Goal: Task Accomplishment & Management: Use online tool/utility

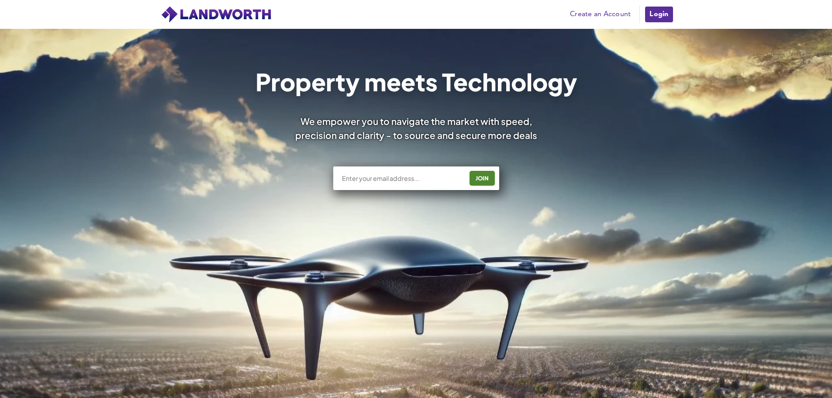
click at [412, 175] on input "text" at bounding box center [402, 178] width 122 height 9
click at [595, 11] on link "Create an Account" at bounding box center [600, 14] width 69 height 13
click at [650, 11] on link "Login" at bounding box center [658, 14] width 29 height 17
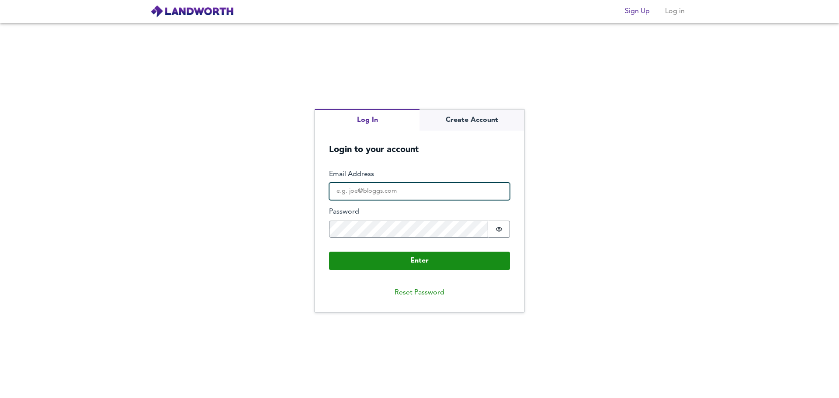
click at [426, 193] on input "Email Address" at bounding box center [419, 191] width 181 height 17
type input "hamaad_ahmad@hotmail.co.uk"
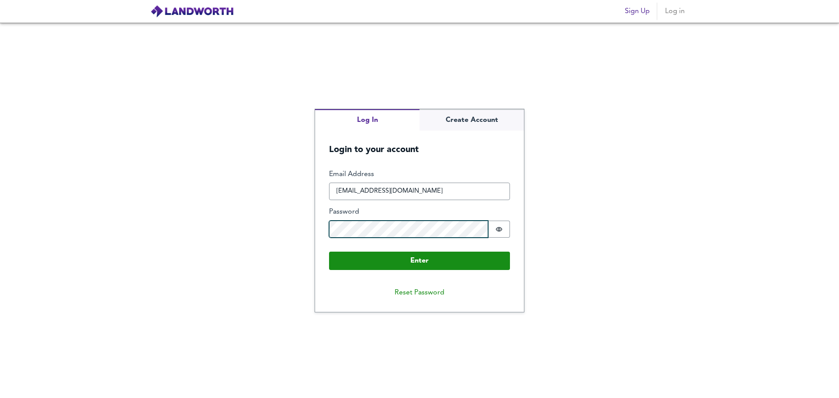
click at [329, 252] on button "Enter" at bounding box center [419, 261] width 181 height 18
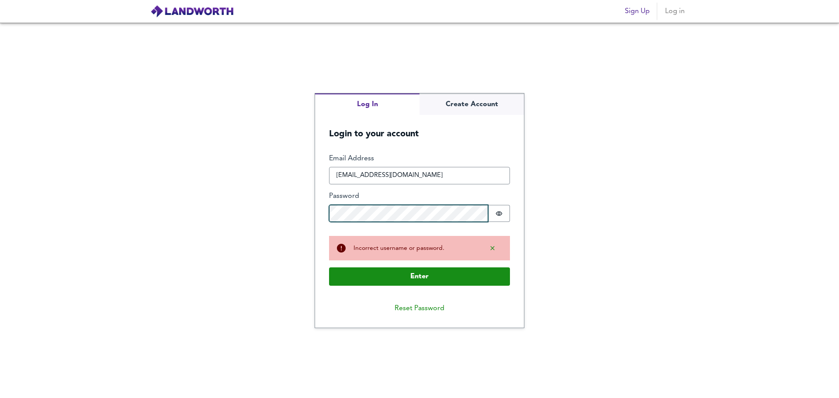
click at [338, 222] on fieldset "Enter Email Address hamaad_ahmad@hotmail.co.uk Password Password is hidden Buff…" at bounding box center [419, 192] width 181 height 76
click at [329, 267] on button "Enter" at bounding box center [419, 276] width 181 height 18
click at [295, 216] on div "Log In Create Account Login to your account Enter Email Address hamaad_ahmad@ho…" at bounding box center [419, 210] width 839 height 375
click at [329, 267] on button "Enter" at bounding box center [419, 276] width 181 height 18
click at [505, 214] on button "Password is hidden" at bounding box center [499, 213] width 22 height 17
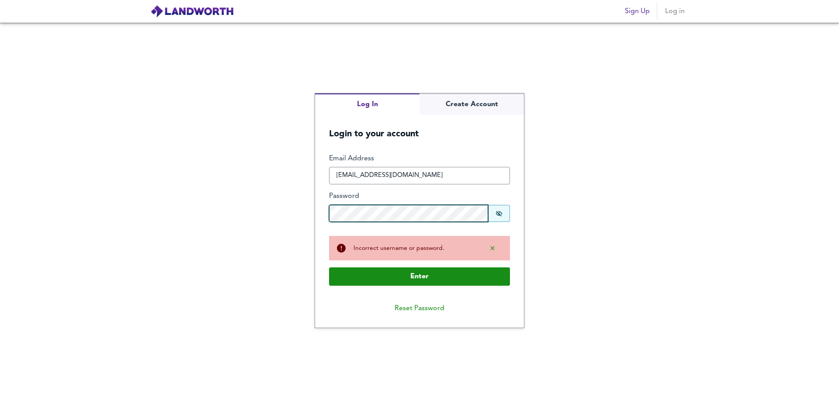
click at [329, 267] on button "Enter" at bounding box center [419, 276] width 181 height 18
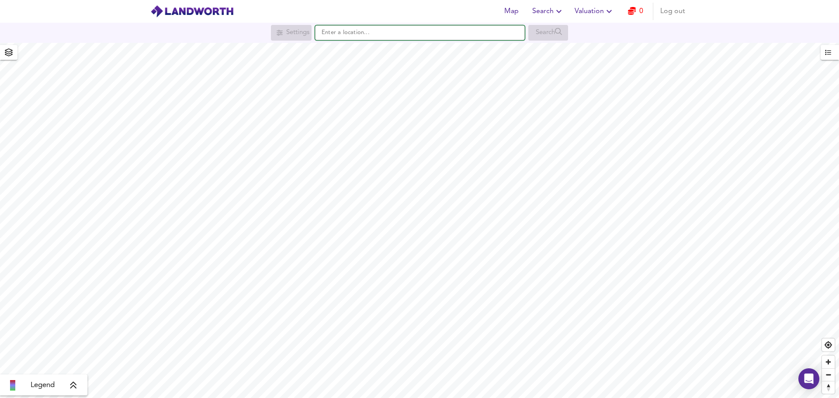
click at [435, 36] on input "text" at bounding box center [420, 32] width 210 height 15
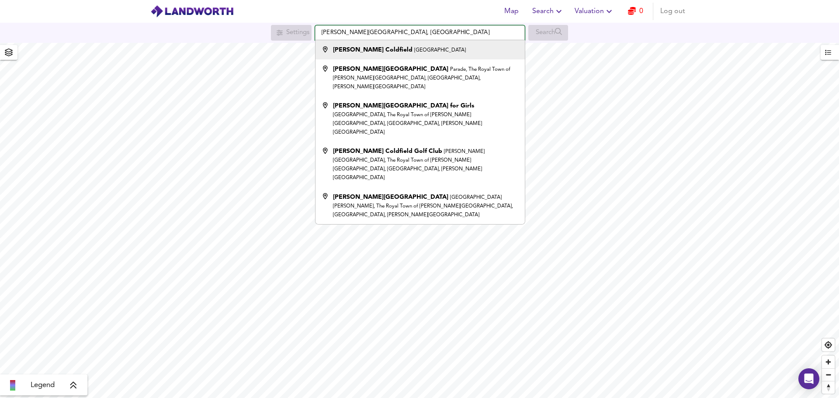
type input "Sutton Coldfield, Birmingham"
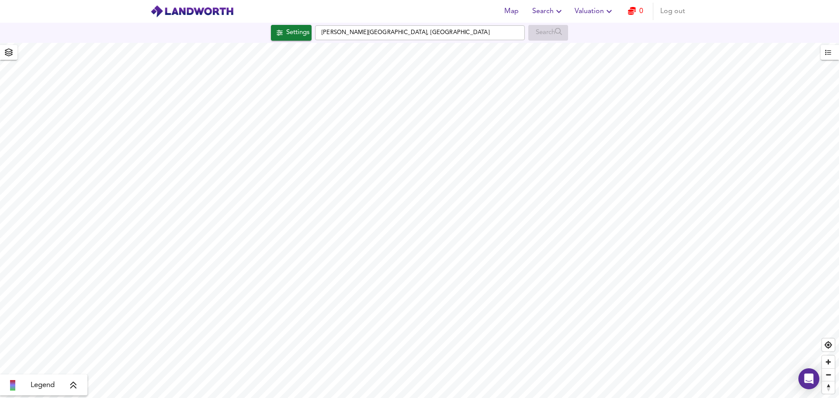
checkbox input "false"
checkbox input "true"
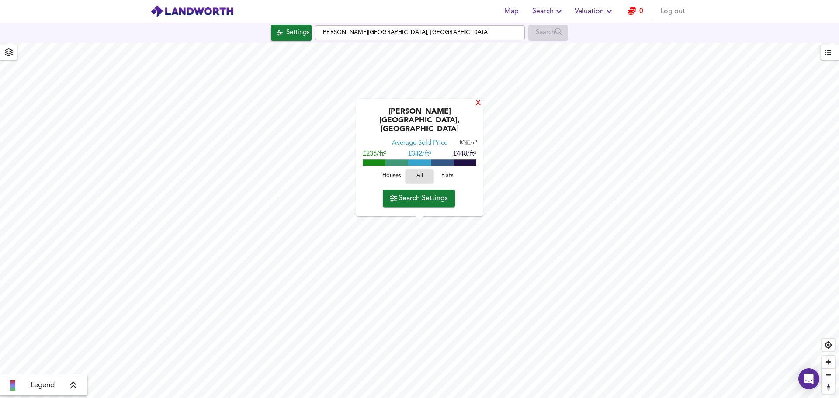
click at [474, 108] on div "X" at bounding box center [477, 104] width 7 height 8
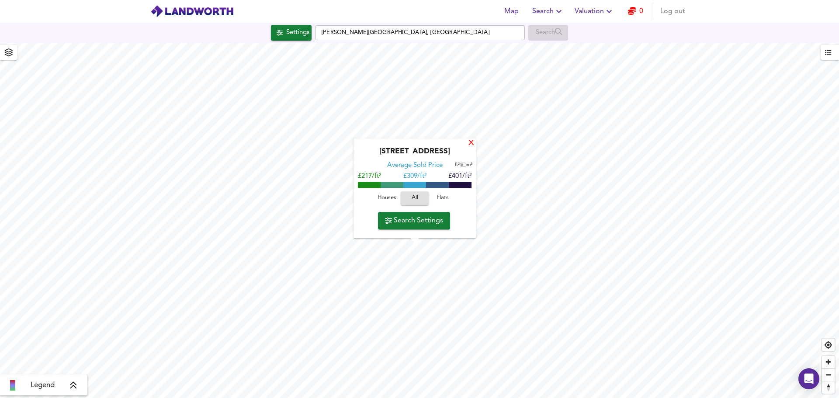
click at [470, 142] on div "X" at bounding box center [470, 143] width 7 height 8
